Goal: Information Seeking & Learning: Learn about a topic

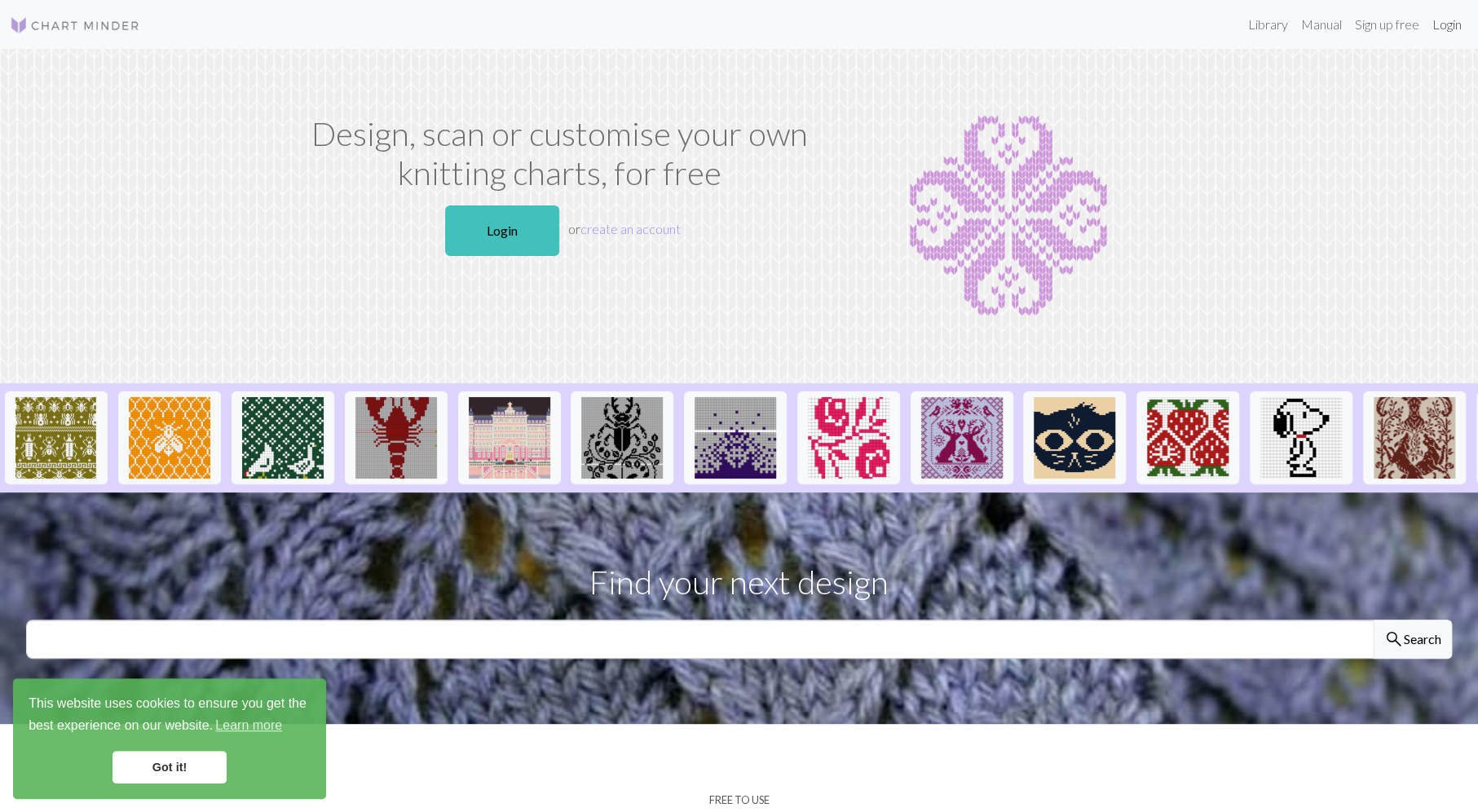
click at [1456, 21] on link "Login" at bounding box center [1447, 25] width 42 height 33
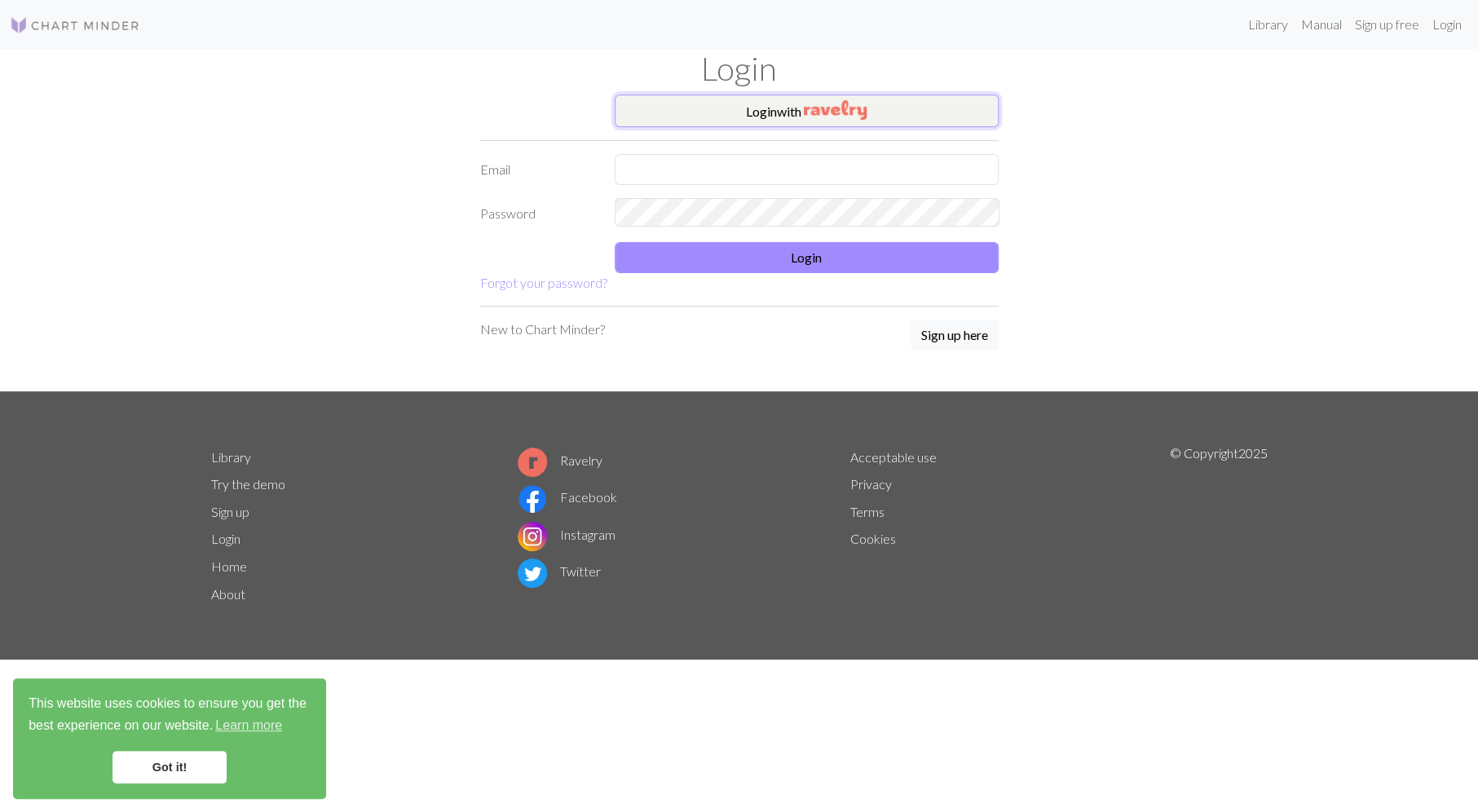
click at [808, 107] on img "button" at bounding box center [835, 110] width 63 height 20
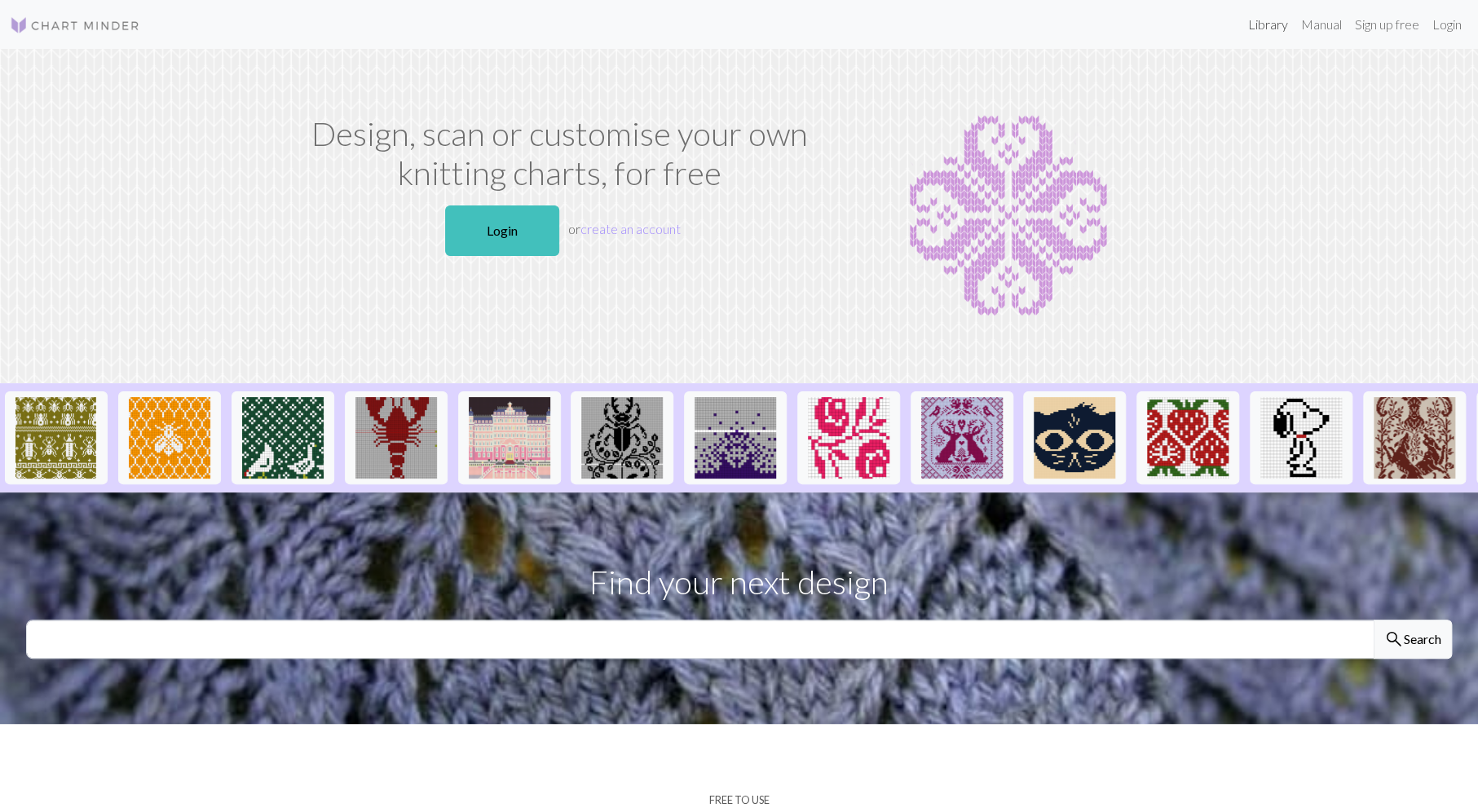
click at [1278, 24] on link "Library" at bounding box center [1269, 25] width 53 height 33
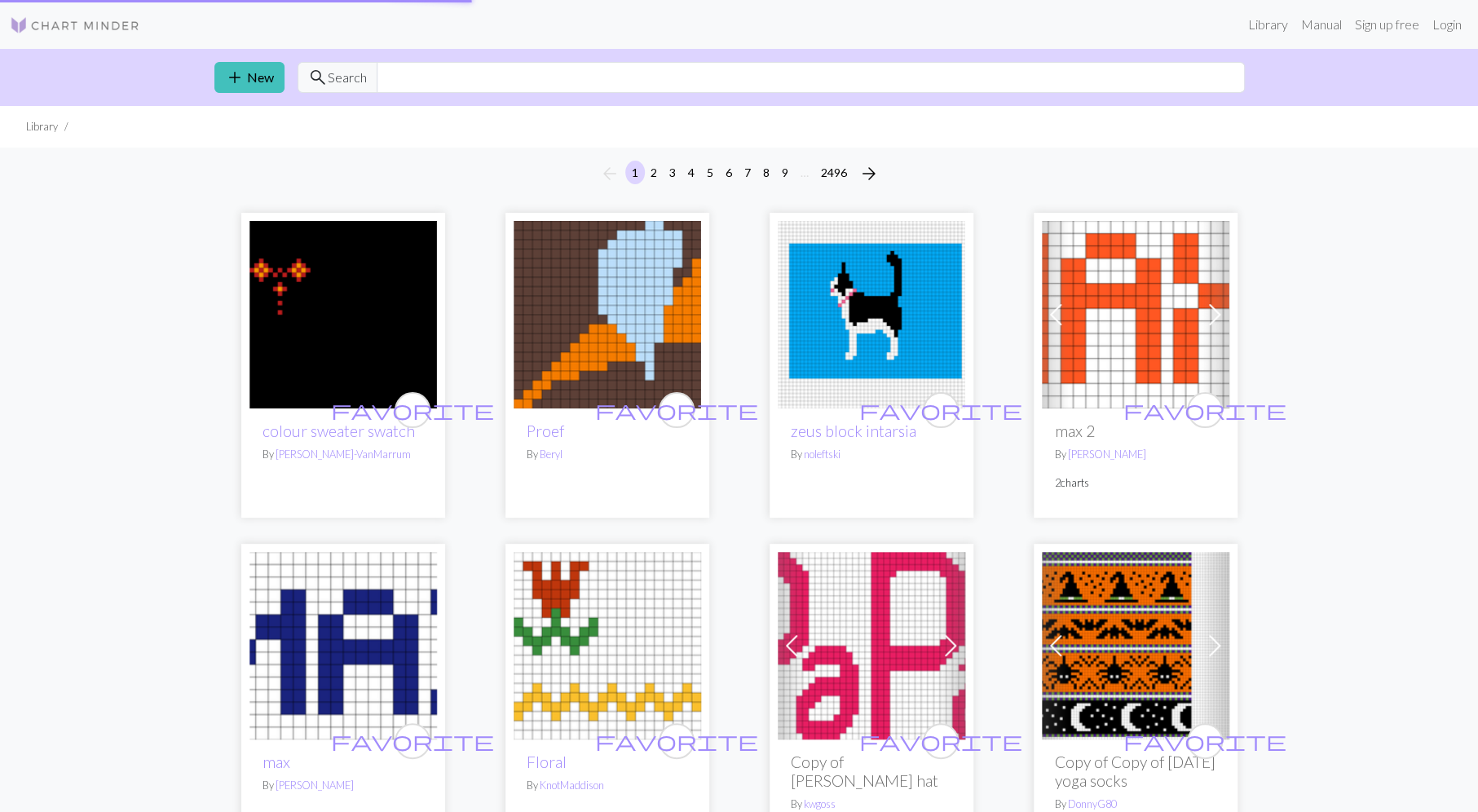
click at [564, 635] on img at bounding box center [607, 645] width 187 height 187
click at [405, 76] on input "text" at bounding box center [811, 77] width 868 height 31
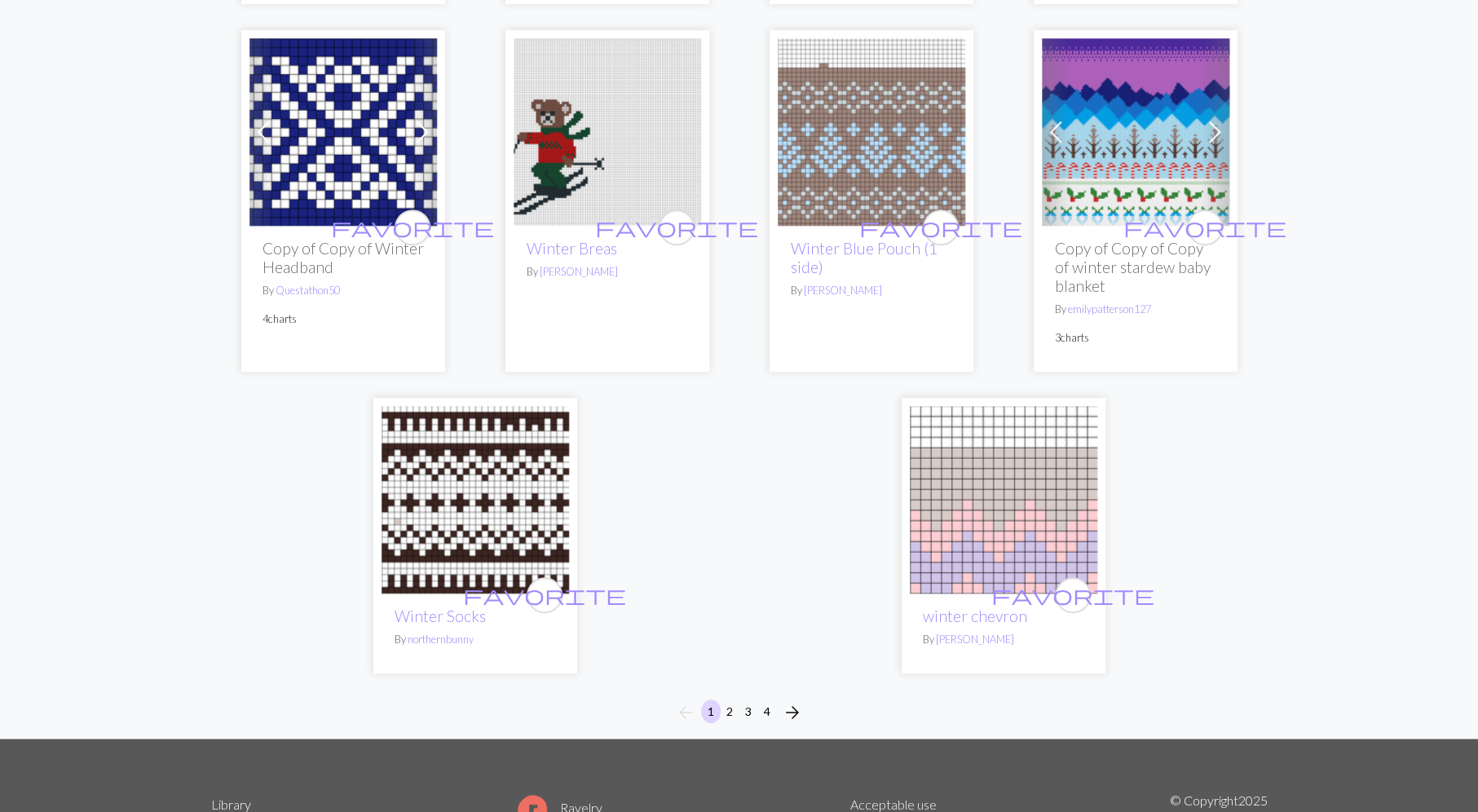
scroll to position [4069, 0]
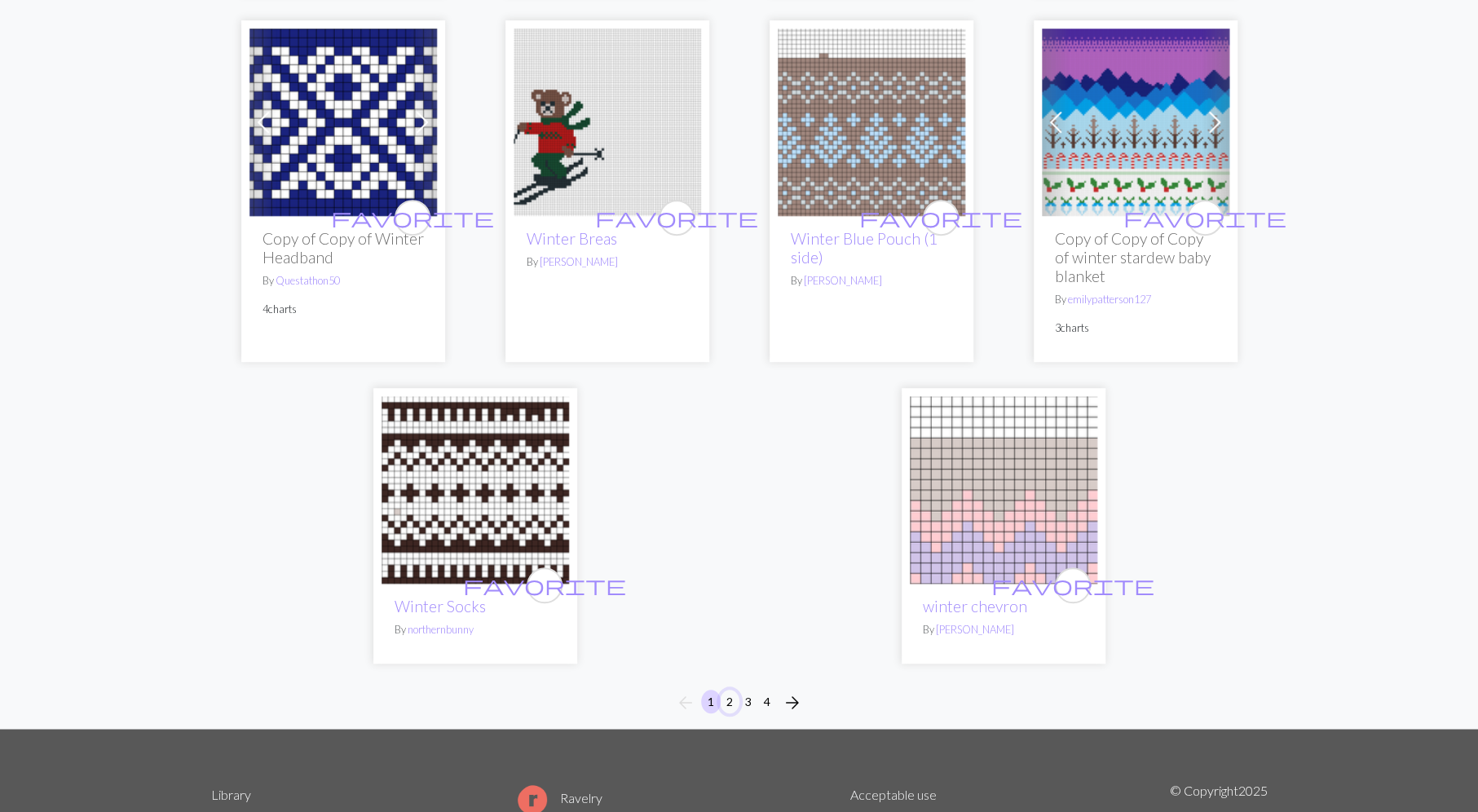
click at [733, 689] on button "2" at bounding box center [730, 701] width 20 height 24
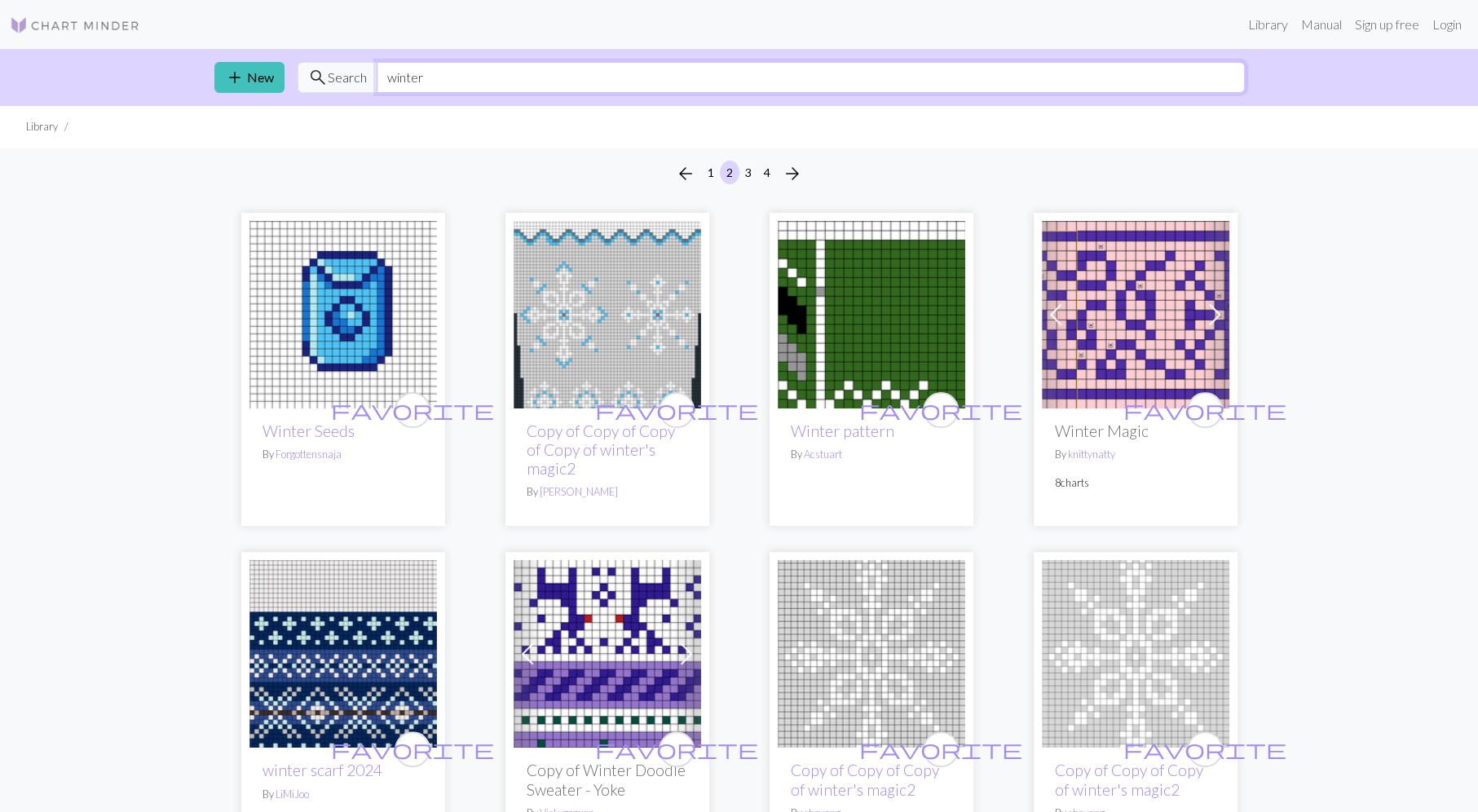
drag, startPoint x: 421, startPoint y: 79, endPoint x: 371, endPoint y: 77, distance: 50.0
click at [377, 77] on input "winter" at bounding box center [811, 77] width 868 height 31
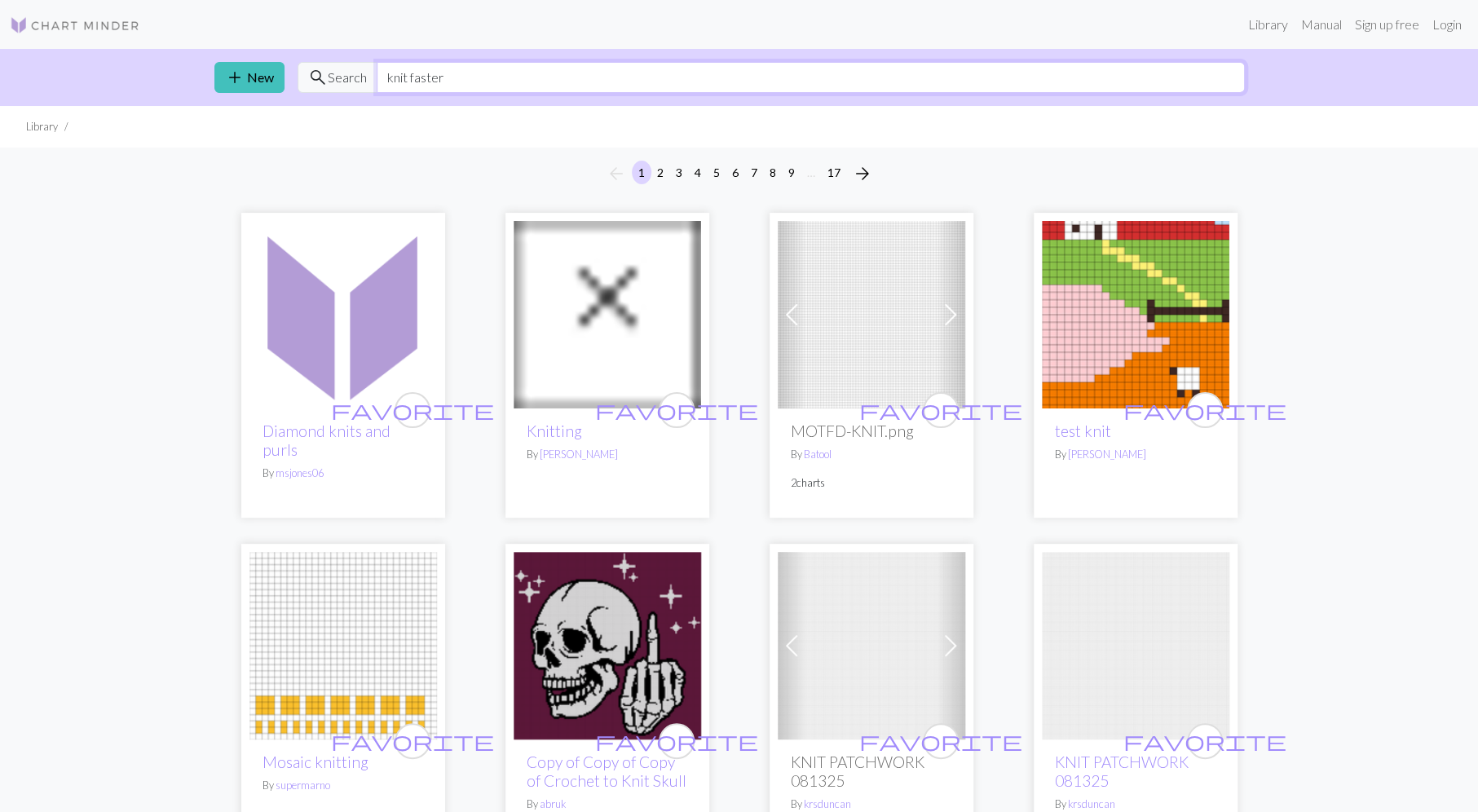
drag, startPoint x: 435, startPoint y: 78, endPoint x: 365, endPoint y: 79, distance: 70.0
click at [377, 79] on input "knit faster" at bounding box center [811, 77] width 868 height 31
type input "winteriscoming"
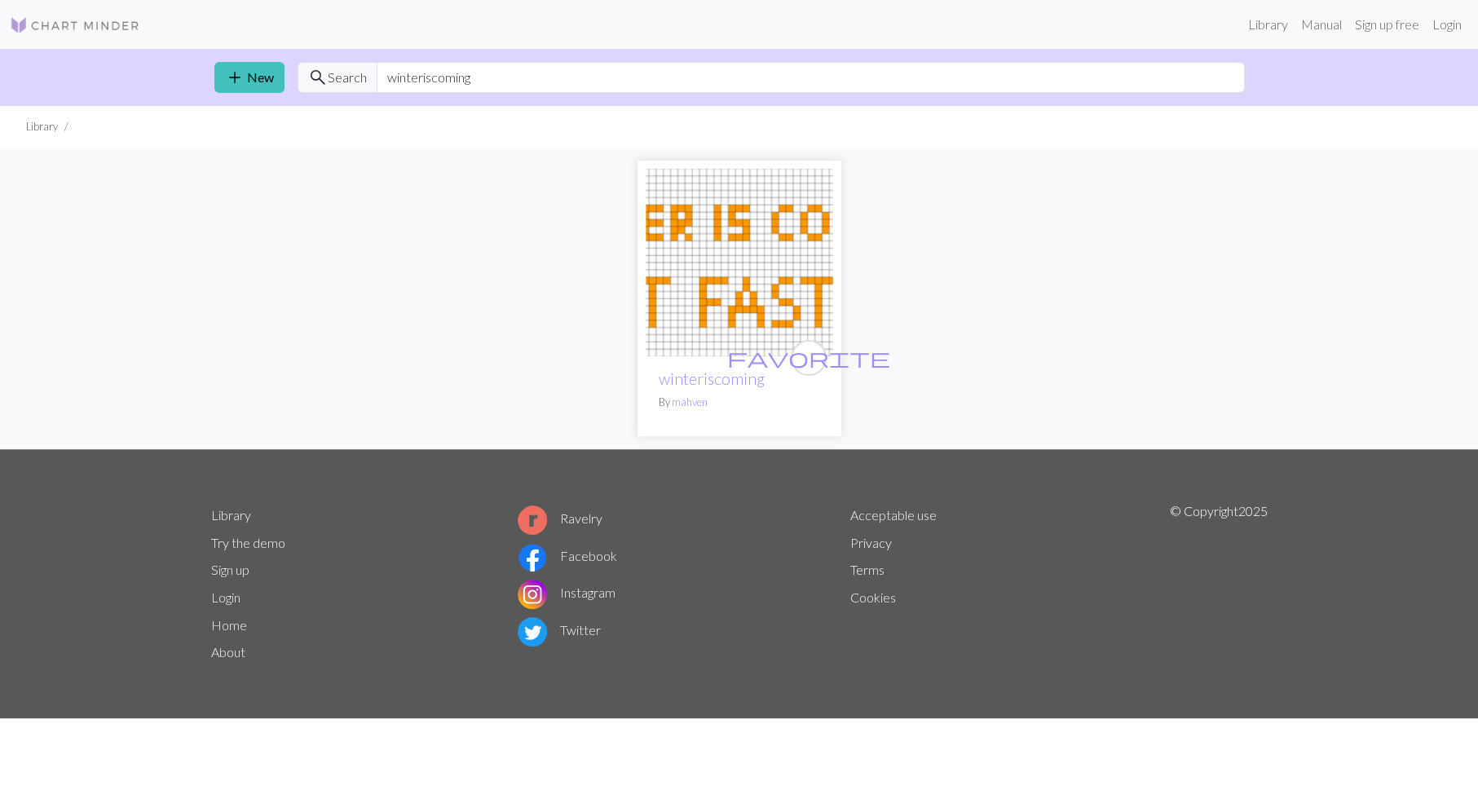
click at [675, 247] on img at bounding box center [739, 262] width 187 height 187
